Goal: Transaction & Acquisition: Purchase product/service

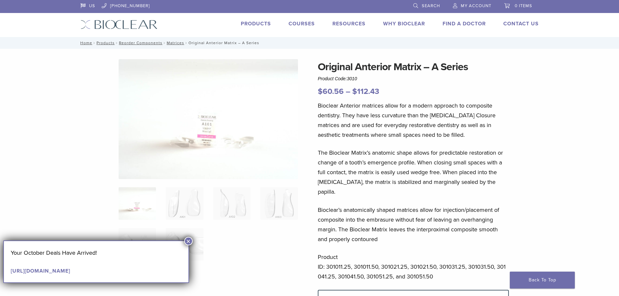
click at [190, 240] on button "×" at bounding box center [188, 241] width 8 height 8
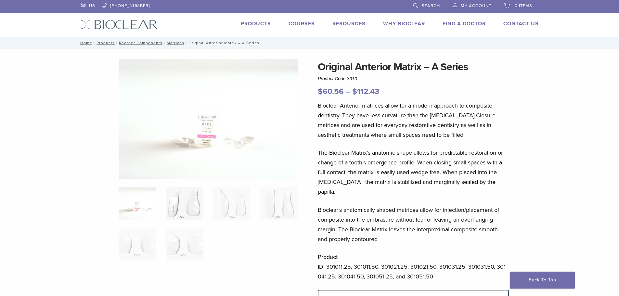
click at [172, 215] on img at bounding box center [184, 203] width 37 height 32
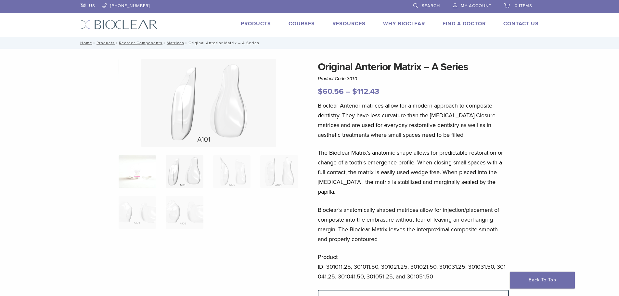
click at [135, 177] on img at bounding box center [137, 171] width 37 height 32
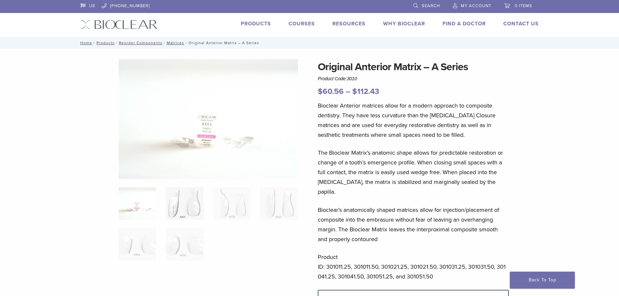
click at [170, 217] on img at bounding box center [184, 203] width 37 height 32
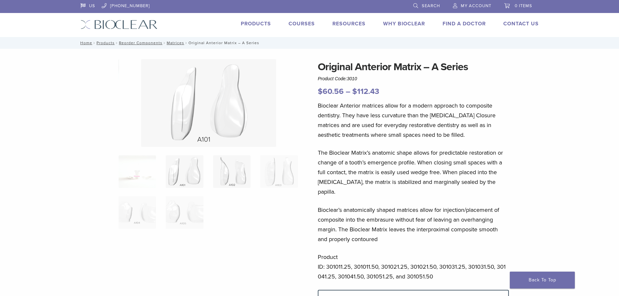
click at [227, 178] on img at bounding box center [231, 171] width 37 height 32
click at [272, 179] on img at bounding box center [278, 171] width 37 height 32
click at [127, 219] on img at bounding box center [137, 212] width 37 height 32
click at [189, 220] on img at bounding box center [184, 212] width 37 height 32
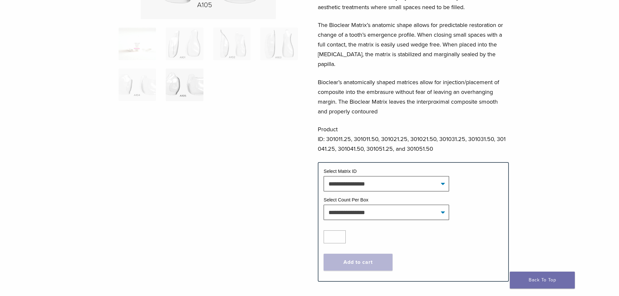
scroll to position [227, 0]
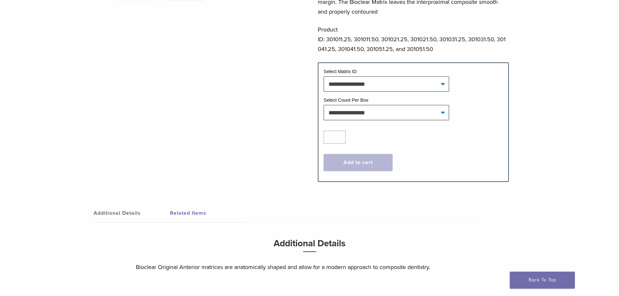
click at [201, 205] on link "Related Items" at bounding box center [208, 213] width 76 height 18
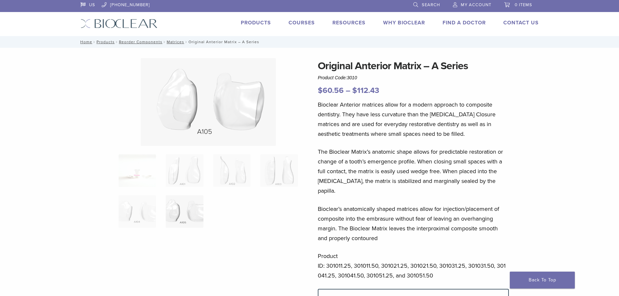
scroll to position [0, 0]
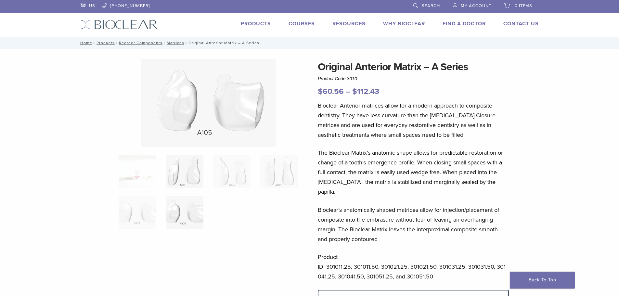
click at [177, 179] on img at bounding box center [184, 171] width 37 height 32
click at [225, 180] on img at bounding box center [231, 171] width 37 height 32
click at [255, 26] on link "Products" at bounding box center [256, 23] width 30 height 6
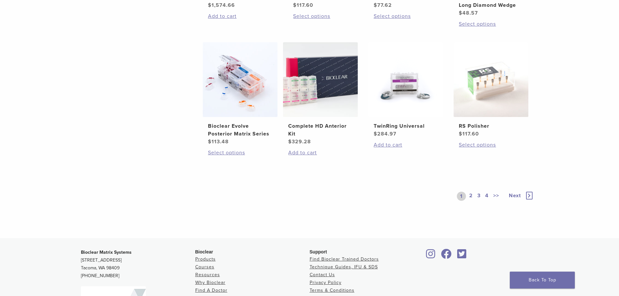
scroll to position [520, 0]
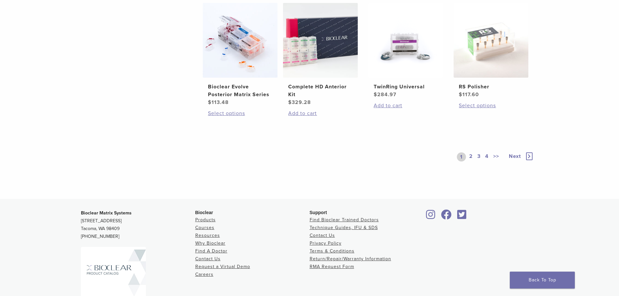
click at [470, 158] on link "2" at bounding box center [471, 156] width 6 height 9
